Goal: Transaction & Acquisition: Purchase product/service

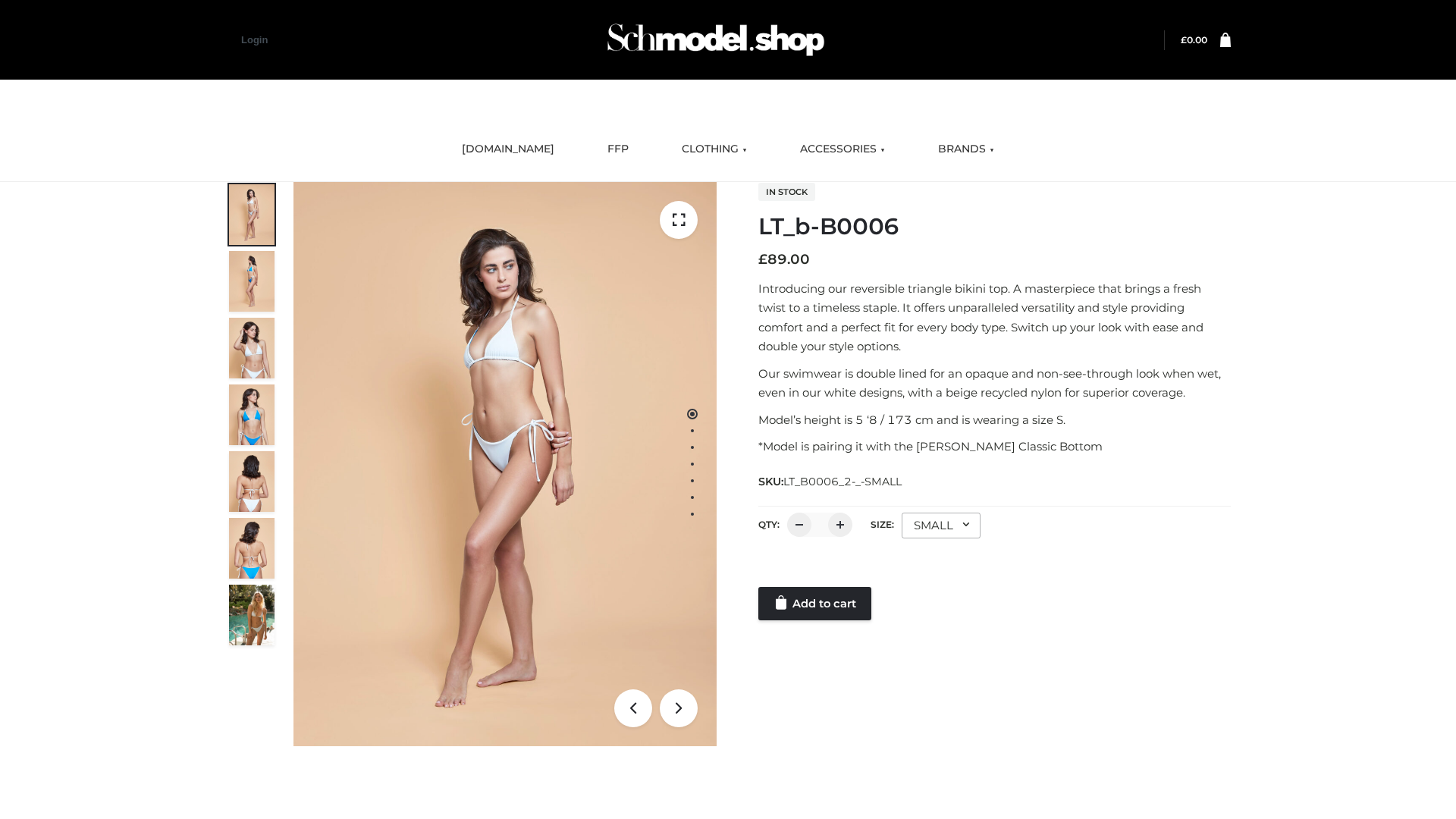
click at [816, 603] on link "Add to cart" at bounding box center [815, 603] width 113 height 33
